Goal: Task Accomplishment & Management: Use online tool/utility

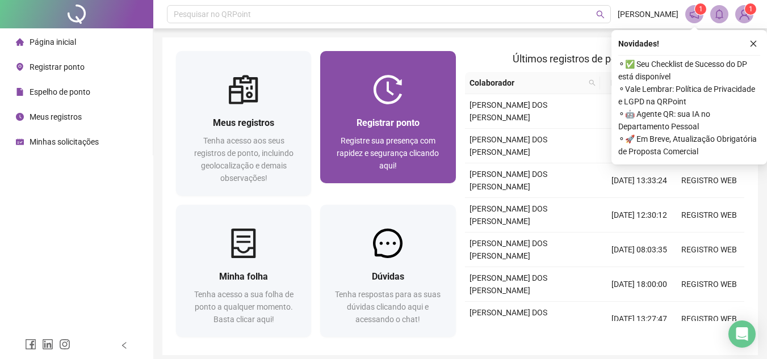
click at [359, 106] on div "Registrar ponto Registre sua presença com rapidez e segurança clicando aqui!" at bounding box center [387, 143] width 135 height 79
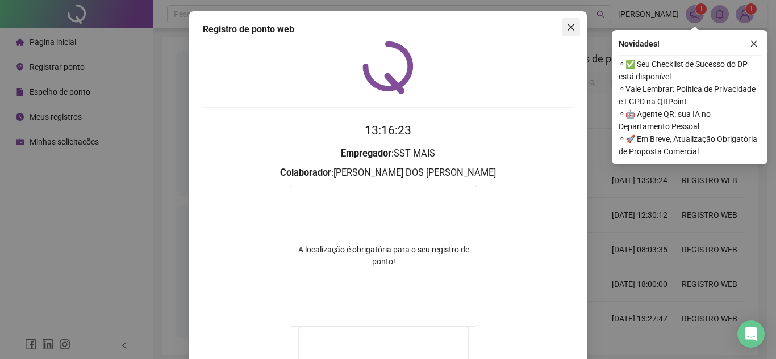
click at [566, 27] on icon "close" at bounding box center [570, 27] width 9 height 9
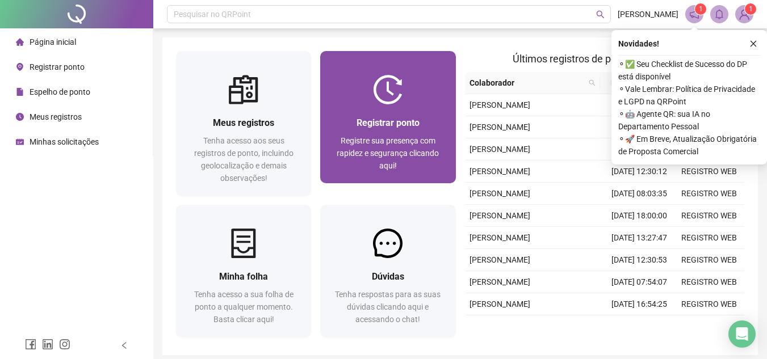
click at [400, 85] on img at bounding box center [388, 90] width 30 height 30
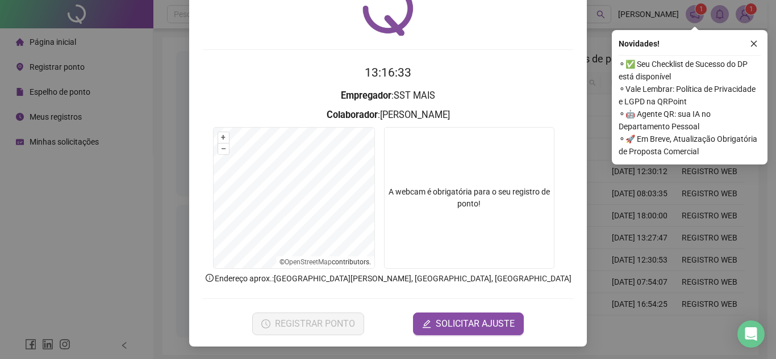
scroll to position [59, 0]
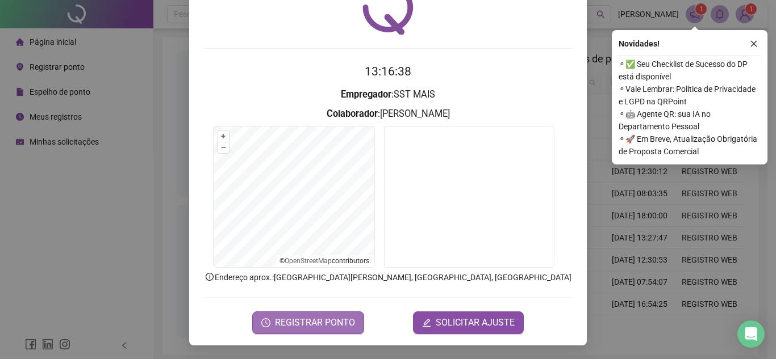
click at [340, 331] on button "REGISTRAR PONTO" at bounding box center [308, 323] width 112 height 23
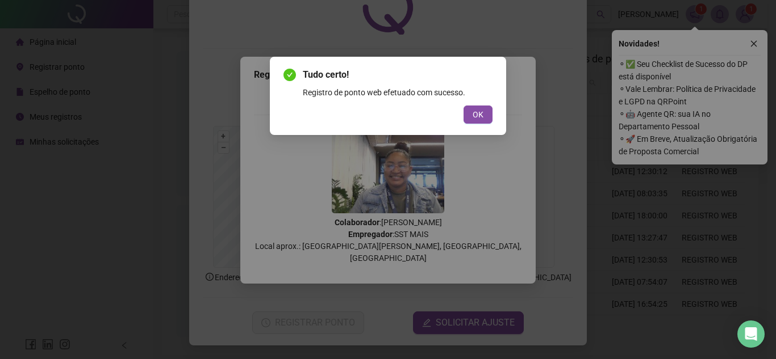
click at [478, 124] on div "Tudo certo! Registro de ponto web efetuado com sucesso. OK" at bounding box center [388, 96] width 236 height 78
click at [483, 118] on span "OK" at bounding box center [478, 114] width 11 height 12
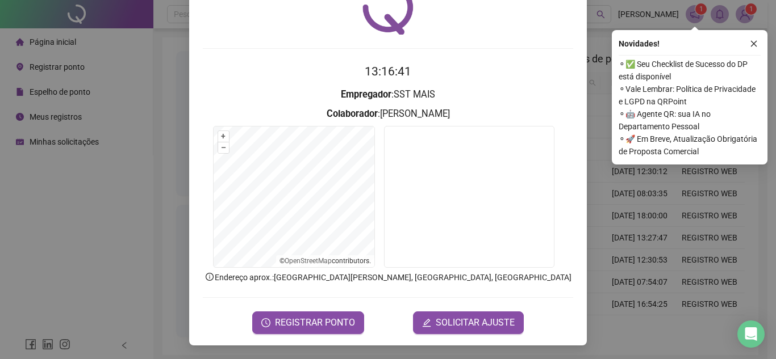
scroll to position [0, 0]
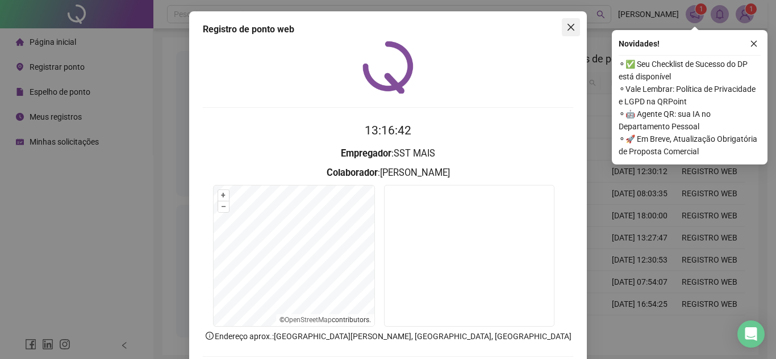
click at [568, 30] on icon "close" at bounding box center [570, 27] width 9 height 9
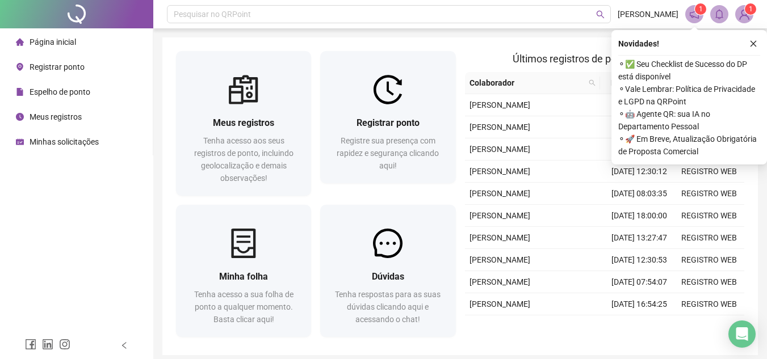
click at [74, 116] on span "Meus registros" at bounding box center [56, 116] width 52 height 9
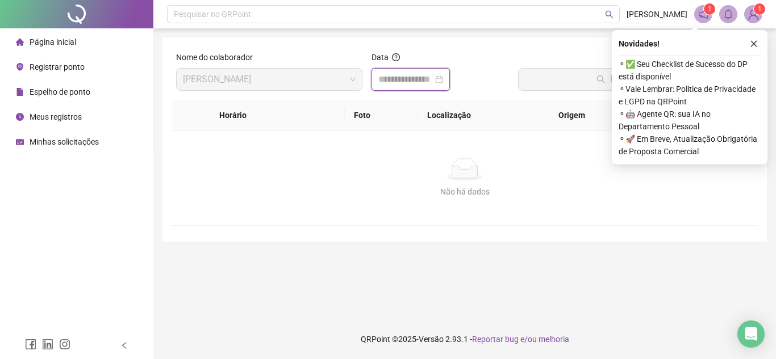
click at [395, 74] on input at bounding box center [405, 80] width 55 height 14
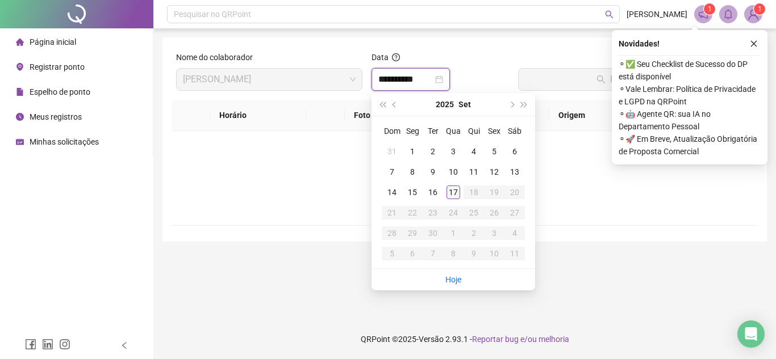
type input "**********"
click at [454, 193] on div "17" at bounding box center [453, 193] width 14 height 14
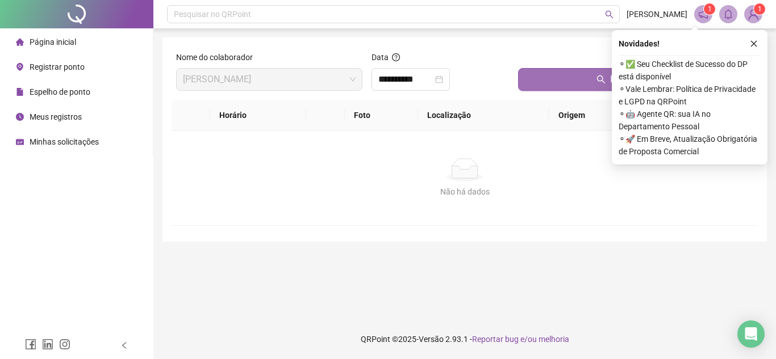
click at [552, 85] on button "Buscar registros" at bounding box center [635, 79] width 235 height 23
